Goal: Use online tool/utility

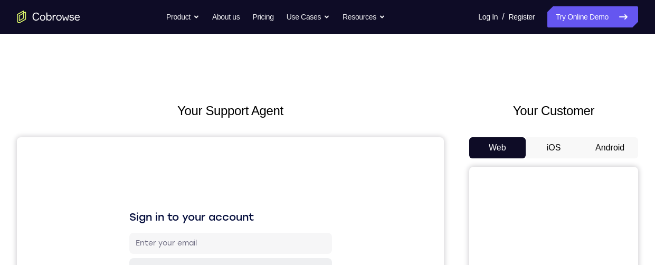
click at [613, 149] on button "Android" at bounding box center [609, 147] width 56 height 21
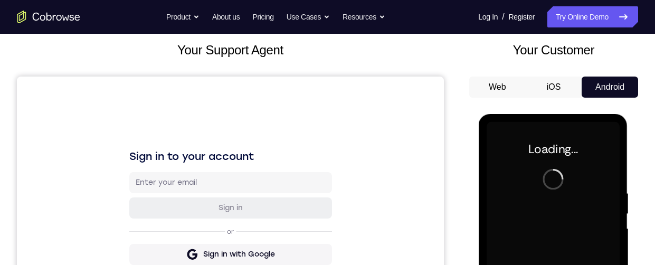
scroll to position [231, 0]
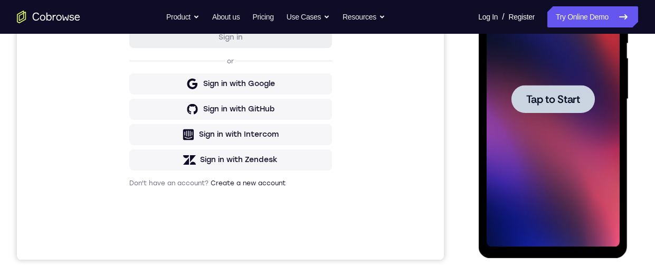
click at [573, 165] on div at bounding box center [552, 98] width 133 height 295
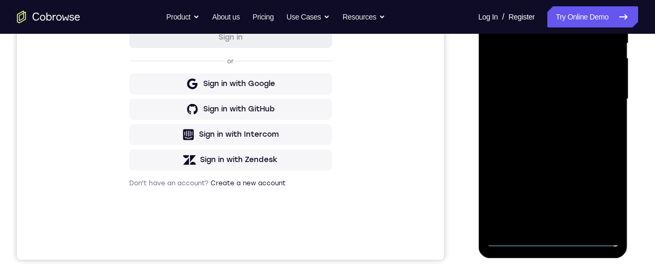
click at [557, 237] on div at bounding box center [552, 98] width 133 height 295
click at [605, 186] on div at bounding box center [552, 98] width 133 height 295
click at [578, 0] on div at bounding box center [552, 98] width 133 height 295
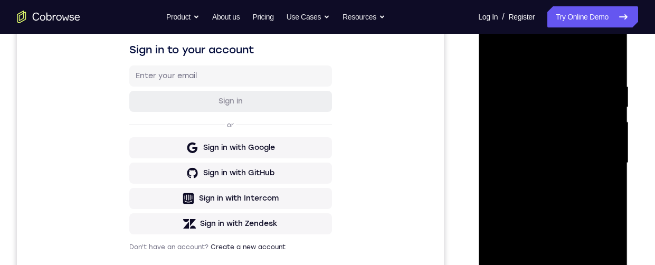
click at [539, 62] on div at bounding box center [552, 162] width 133 height 295
click at [538, 140] on div at bounding box center [552, 162] width 133 height 295
click at [532, 110] on div at bounding box center [552, 162] width 133 height 295
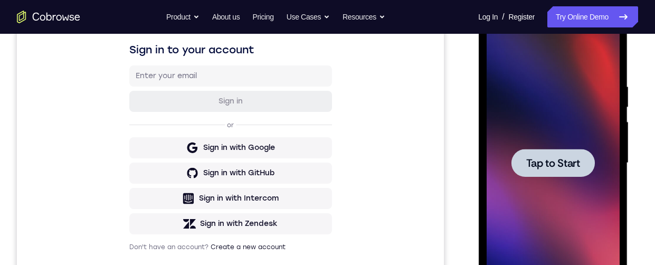
click at [561, 218] on div at bounding box center [552, 162] width 133 height 295
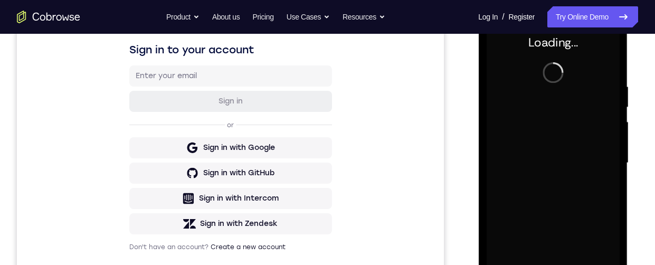
scroll to position [261, 0]
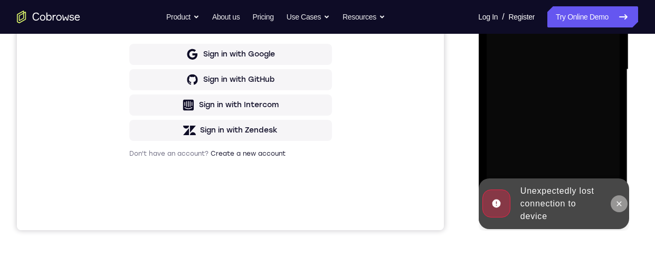
click at [623, 204] on button at bounding box center [618, 203] width 17 height 17
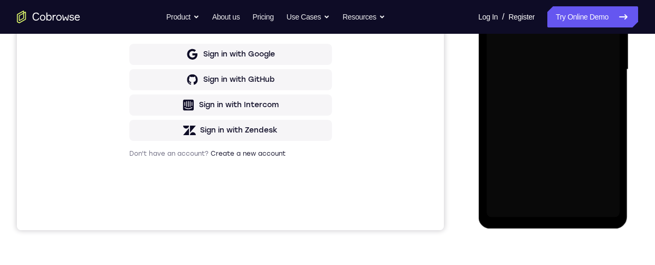
scroll to position [212, 0]
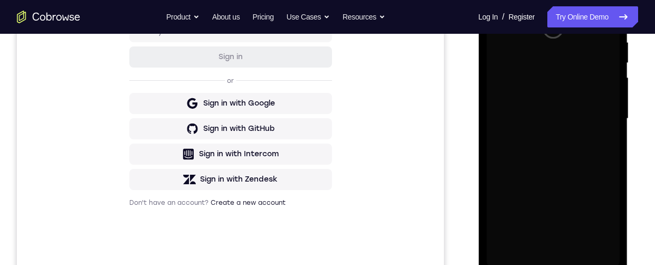
click at [411, 165] on div "Sign in to your account Sign in or Sign in with Google Sign in with GitHub Sign…" at bounding box center [230, 103] width 427 height 354
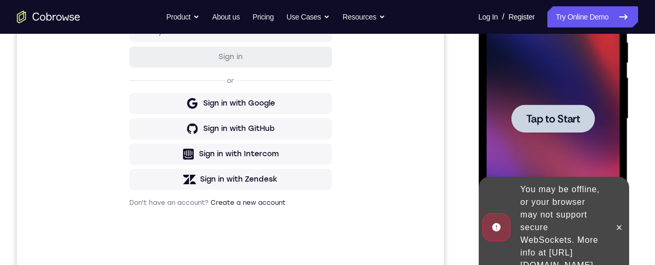
click at [608, 111] on div at bounding box center [552, 118] width 133 height 295
click at [606, 94] on div at bounding box center [552, 118] width 133 height 295
click at [625, 222] on button at bounding box center [618, 227] width 17 height 17
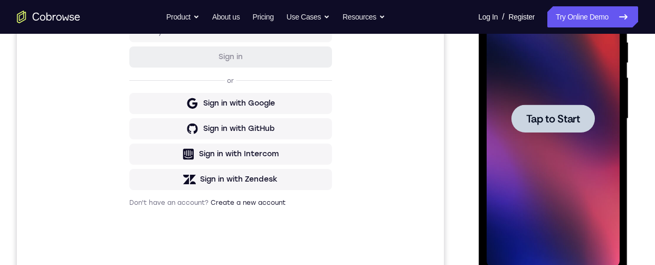
click at [580, 192] on div at bounding box center [552, 118] width 133 height 295
click at [590, 104] on div at bounding box center [552, 118] width 83 height 28
click at [604, 84] on div at bounding box center [552, 118] width 133 height 295
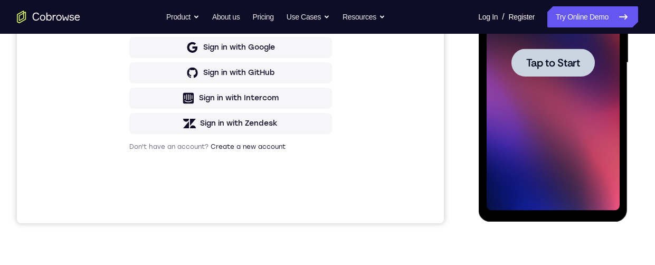
scroll to position [286, 0]
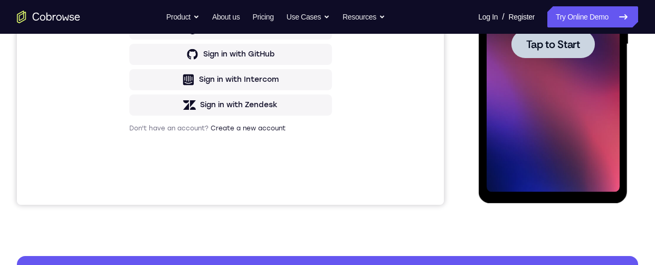
click at [514, 146] on div at bounding box center [552, 44] width 133 height 295
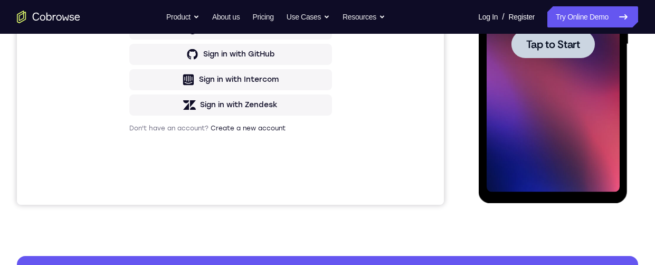
click at [514, 146] on div at bounding box center [552, 44] width 133 height 295
click at [514, 7] on div at bounding box center [552, 44] width 133 height 295
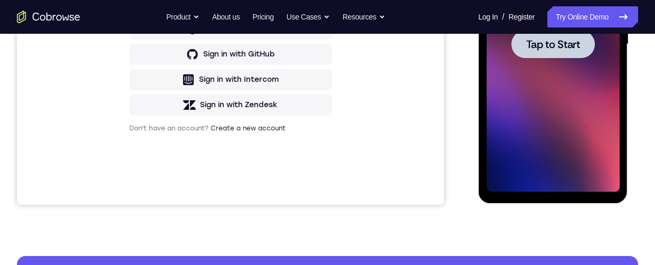
click at [514, 7] on div at bounding box center [552, 44] width 133 height 295
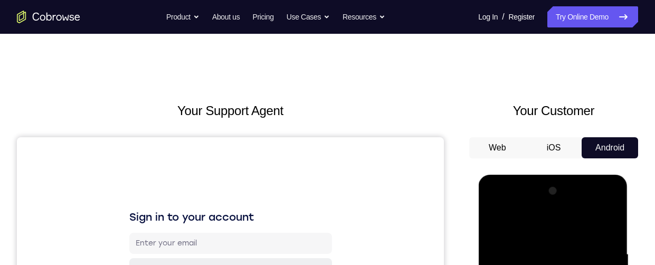
scroll to position [282, 0]
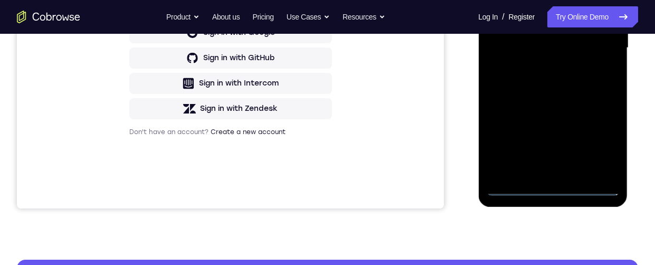
click at [552, 191] on div at bounding box center [552, 47] width 133 height 295
click at [553, 189] on div at bounding box center [552, 47] width 133 height 295
click at [603, 148] on div at bounding box center [552, 47] width 133 height 295
click at [547, 0] on div at bounding box center [552, 47] width 133 height 295
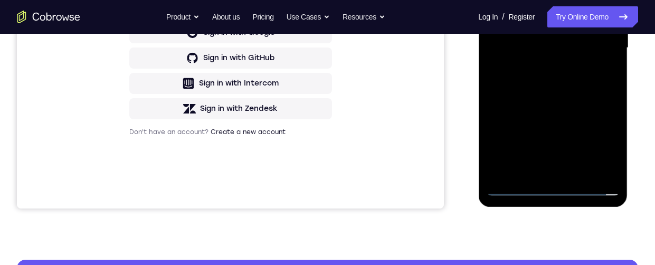
scroll to position [92, 0]
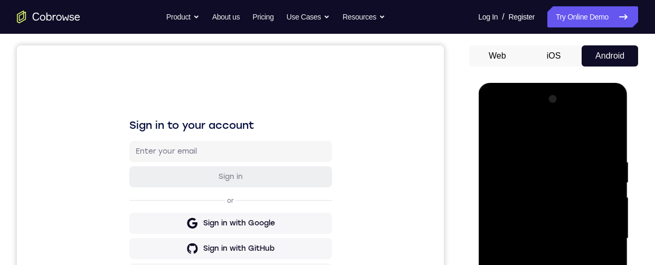
click at [539, 207] on div at bounding box center [552, 238] width 133 height 295
click at [536, 186] on div at bounding box center [552, 238] width 133 height 295
click at [549, 323] on div at bounding box center [552, 238] width 133 height 295
click at [556, 189] on div at bounding box center [552, 238] width 133 height 295
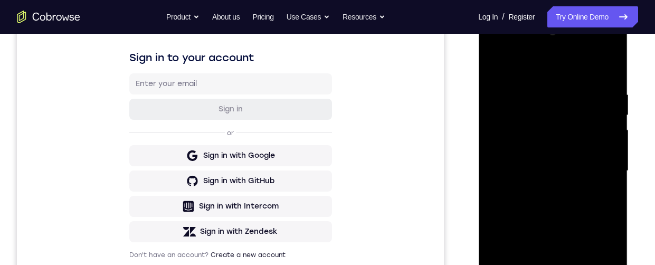
click at [570, 103] on div at bounding box center [552, 170] width 133 height 295
click at [600, 113] on div at bounding box center [552, 170] width 133 height 295
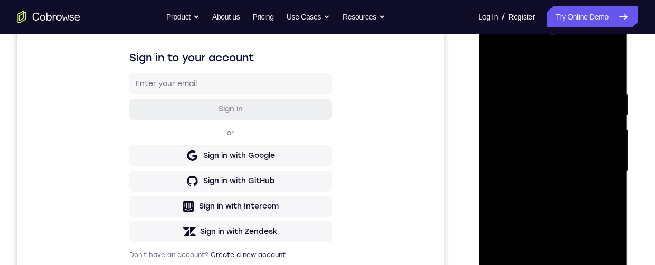
click at [600, 113] on div at bounding box center [552, 170] width 133 height 295
